Goal: Transaction & Acquisition: Purchase product/service

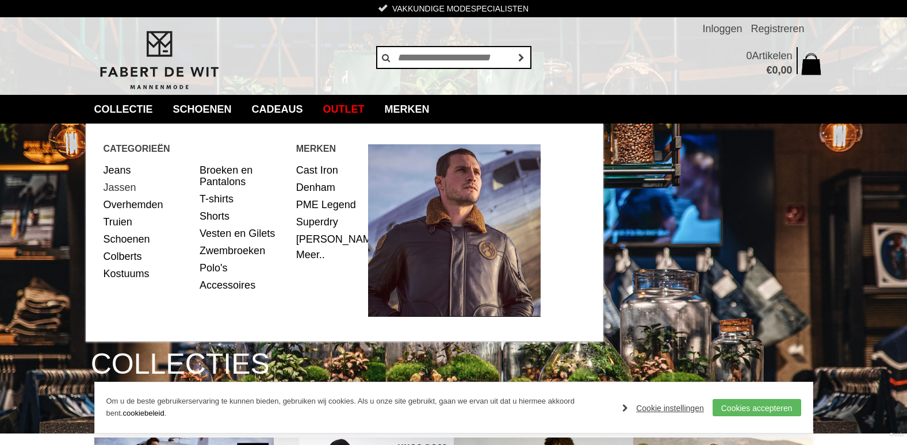
click at [124, 186] on link "Jassen" at bounding box center [148, 187] width 88 height 17
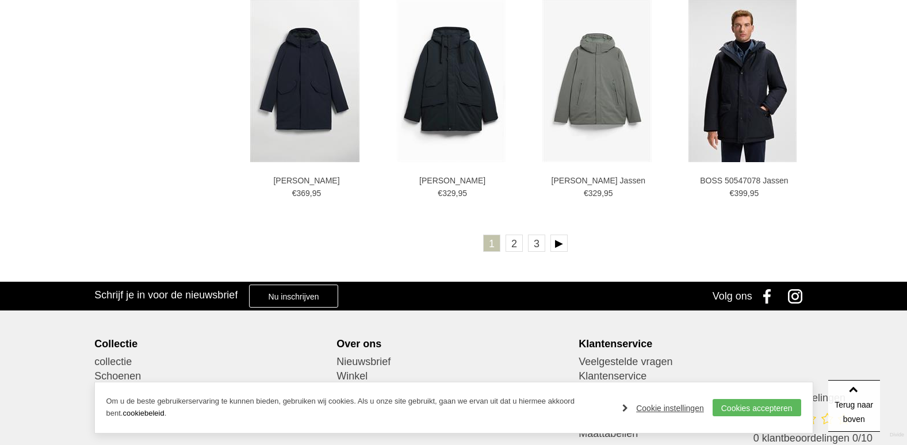
scroll to position [2128, 0]
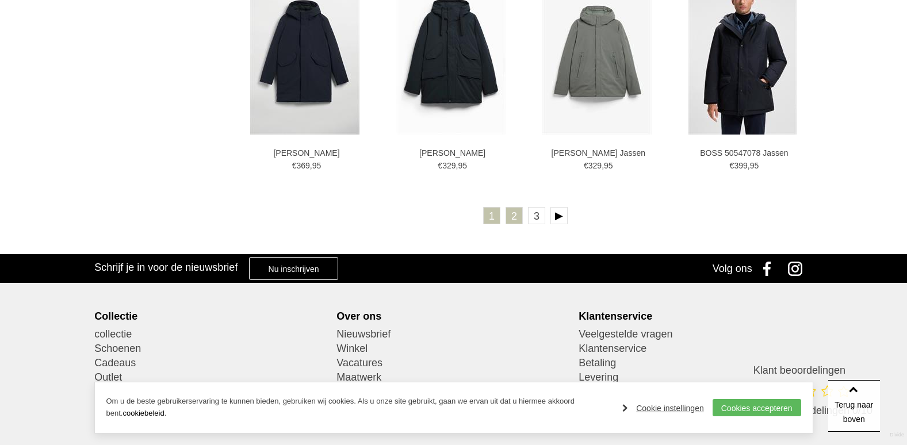
click at [512, 216] on link "2" at bounding box center [514, 215] width 17 height 17
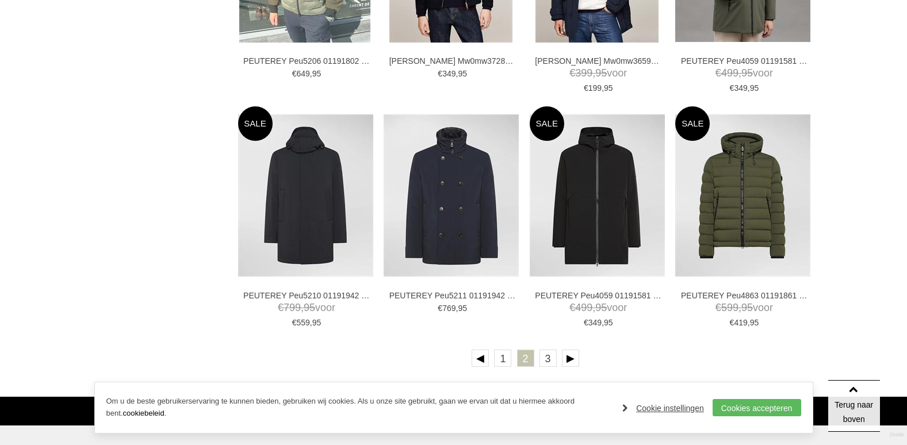
scroll to position [1956, 0]
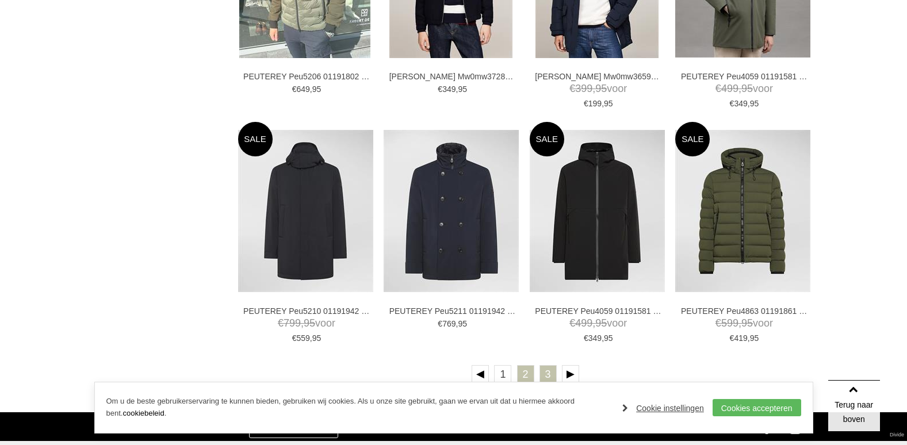
click at [545, 372] on link "3" at bounding box center [548, 373] width 17 height 17
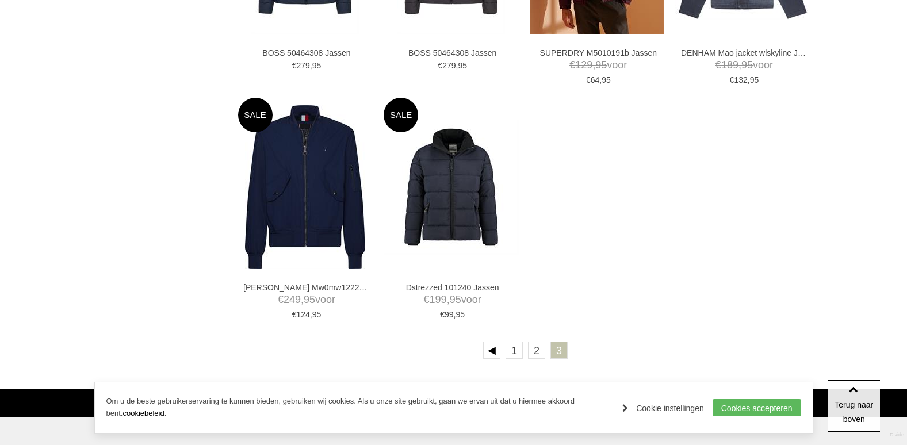
scroll to position [1093, 0]
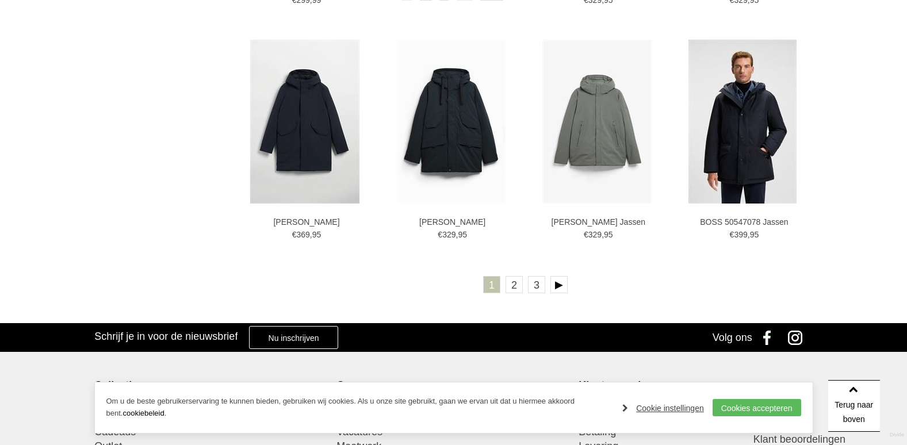
scroll to position [2071, 0]
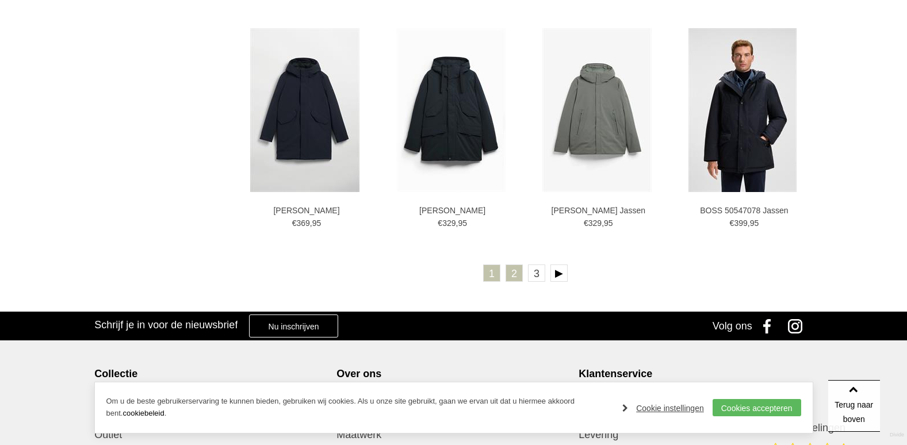
click at [510, 278] on link "2" at bounding box center [514, 273] width 17 height 17
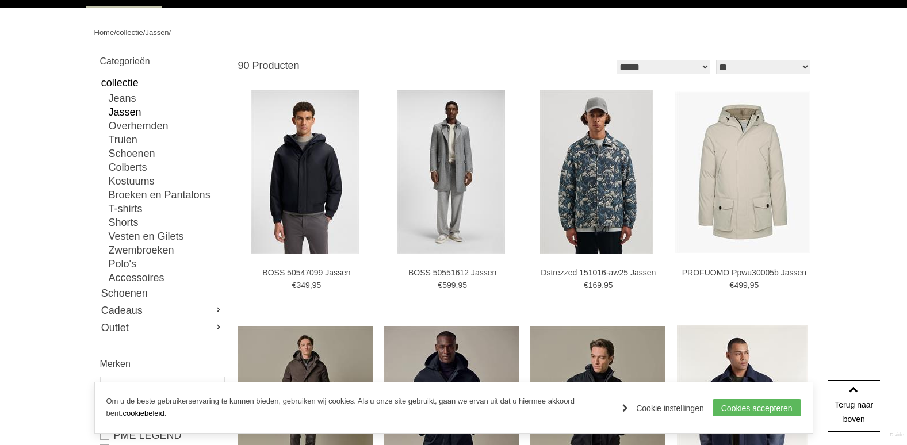
scroll to position [115, 0]
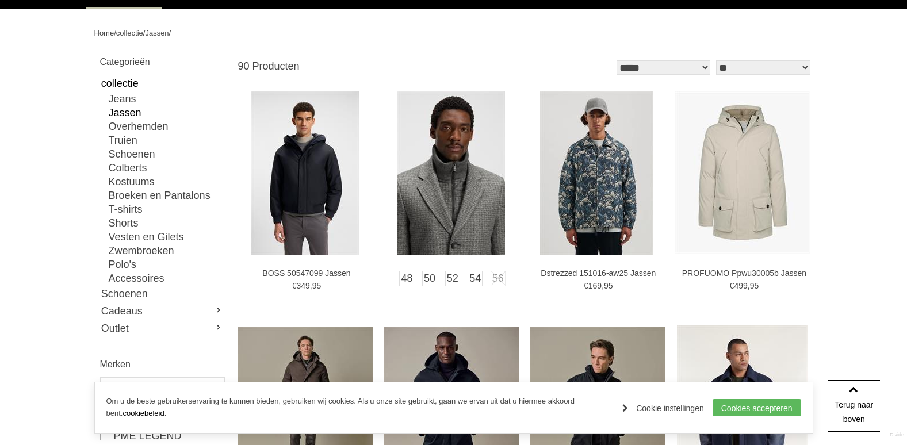
click at [472, 182] on img at bounding box center [451, 173] width 108 height 164
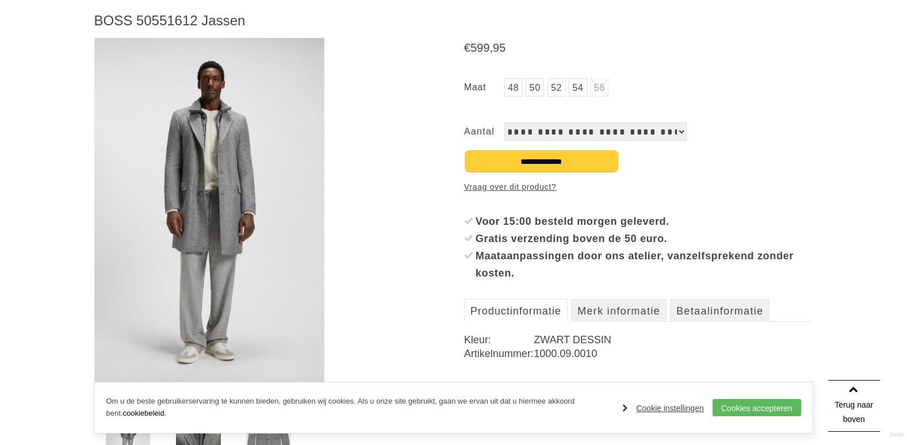
scroll to position [173, 0]
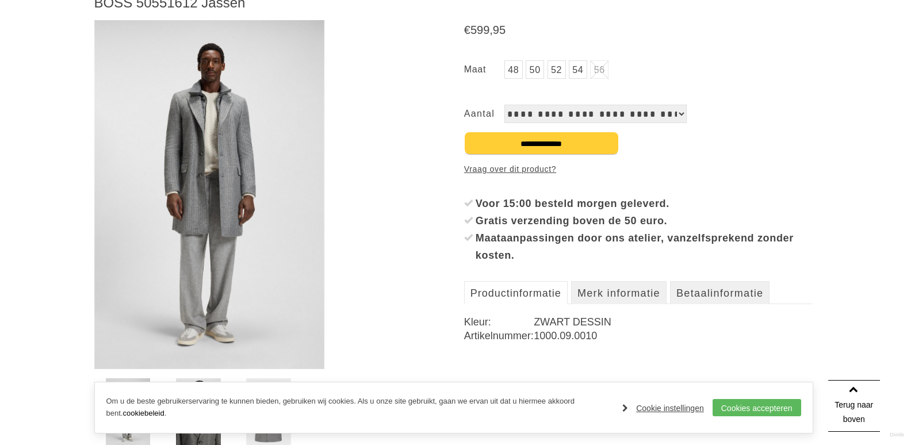
click at [672, 112] on select "**********" at bounding box center [596, 114] width 182 height 18
click at [674, 113] on select "**********" at bounding box center [596, 114] width 182 height 18
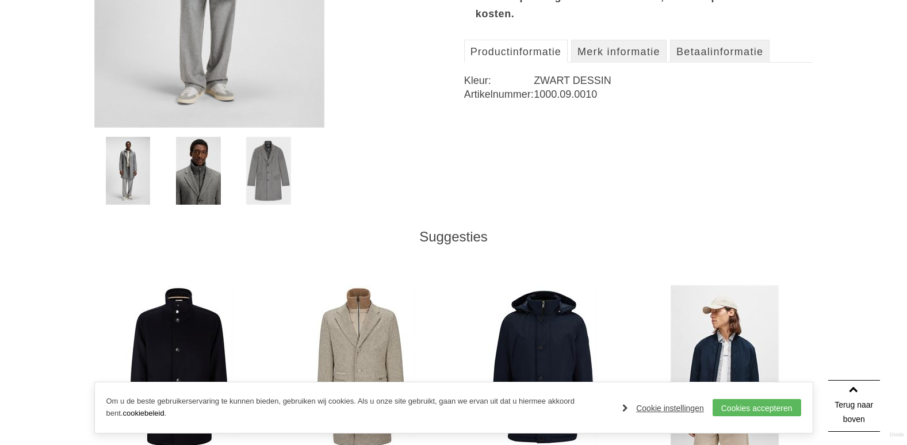
scroll to position [460, 0]
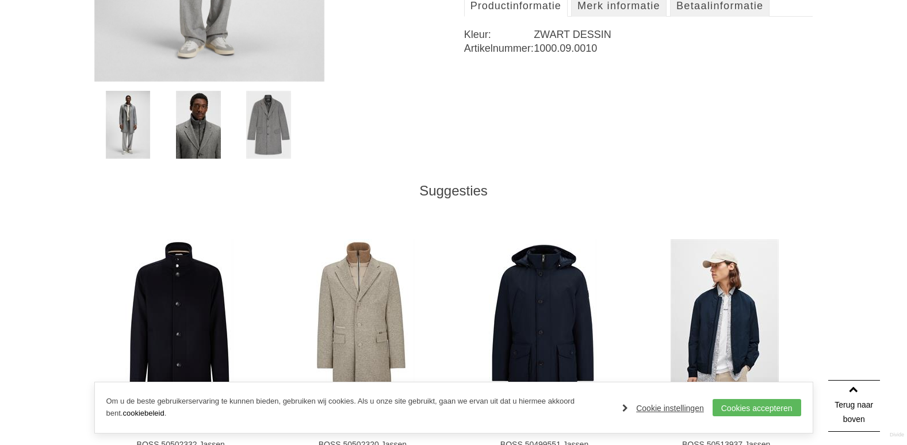
click at [260, 126] on img at bounding box center [268, 125] width 45 height 68
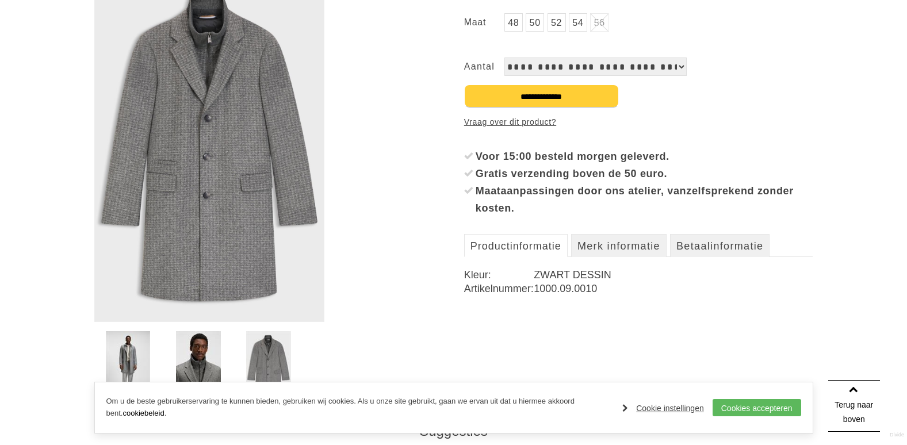
scroll to position [230, 0]
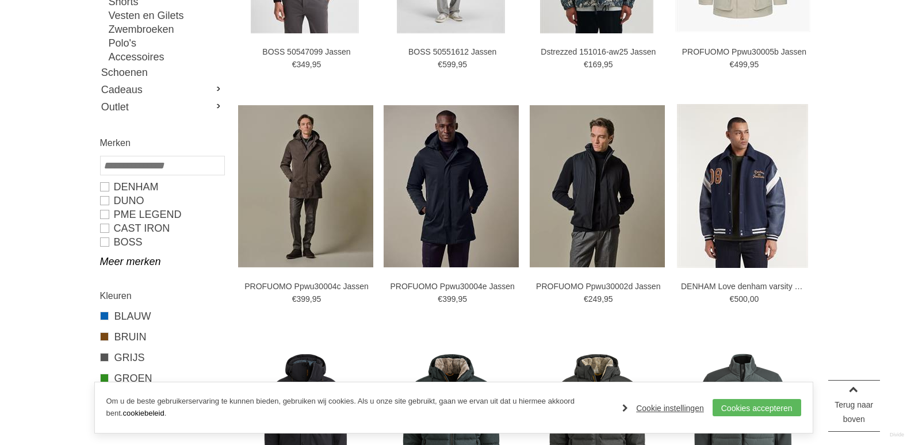
scroll to position [345, 0]
